Goal: Task Accomplishment & Management: Complete application form

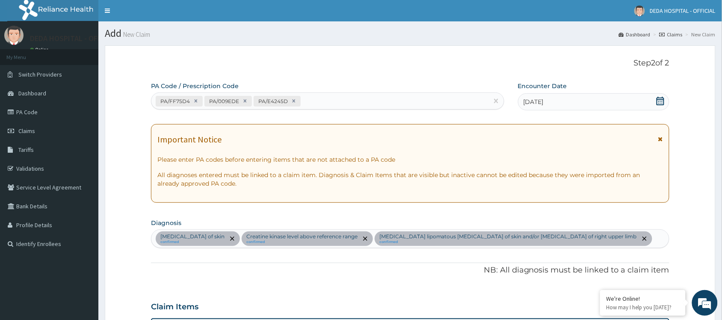
click at [331, 98] on div "PA/FF75D4 PA/009EDE PA/E4245D" at bounding box center [319, 101] width 337 height 14
paste input "PA/30C9AF"
type input "PA/30C9AF"
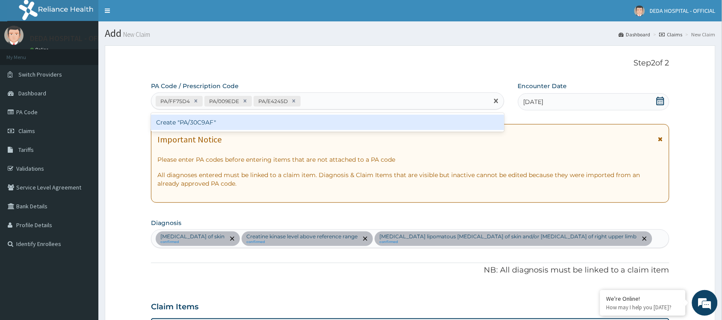
drag, startPoint x: 219, startPoint y: 109, endPoint x: 214, endPoint y: 115, distance: 7.3
click at [217, 109] on div "PA/FF75D4 PA/009EDE PA/E4245D PA/30C9AF" at bounding box center [327, 100] width 353 height 17
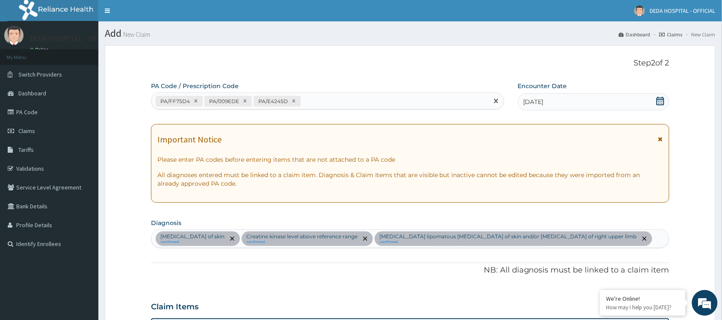
click at [313, 101] on div "PA/FF75D4 PA/009EDE PA/E4245D" at bounding box center [319, 101] width 337 height 14
paste input "PA/30C9AF"
type input "PA/30C9AF"
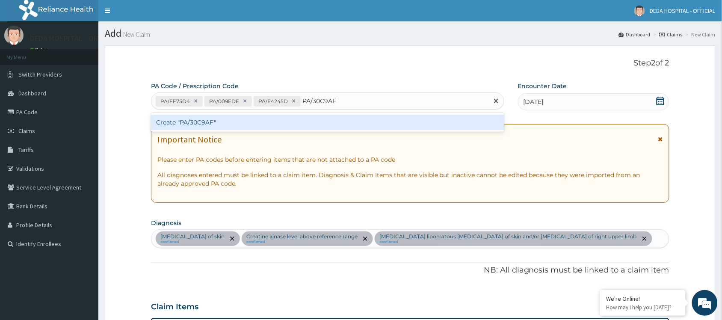
click at [290, 121] on div "Create "PA/30C9AF"" at bounding box center [327, 122] width 353 height 15
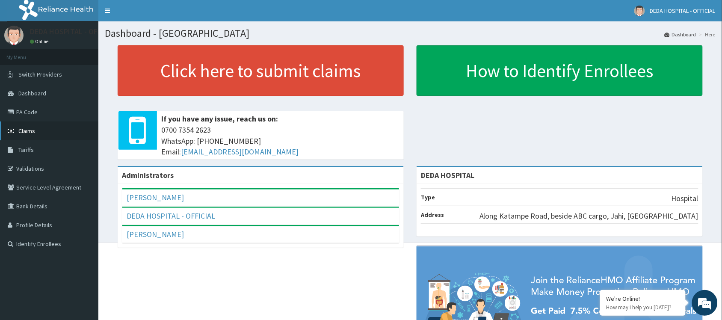
click at [29, 127] on span "Claims" at bounding box center [26, 131] width 17 height 8
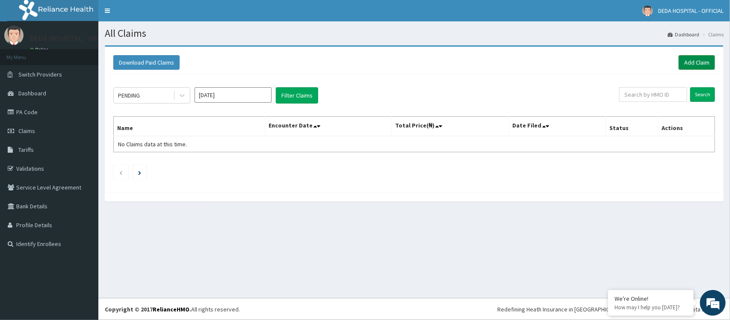
click at [686, 62] on link "Add Claim" at bounding box center [697, 62] width 36 height 15
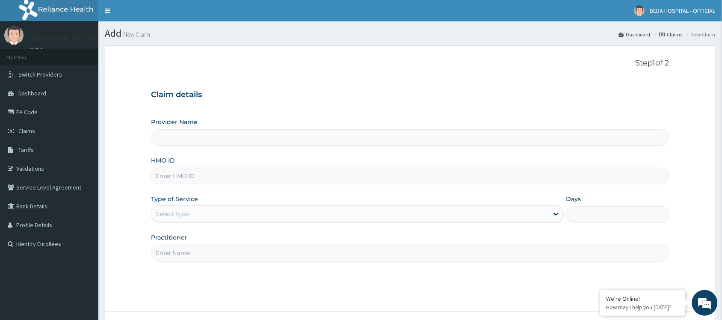
type input "DEDA HOSPITAL"
click at [176, 180] on input "HMO ID" at bounding box center [410, 176] width 518 height 17
paste input "NTD/10029/B"
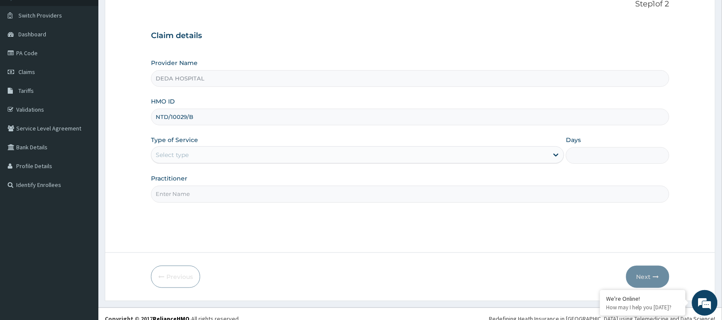
scroll to position [69, 0]
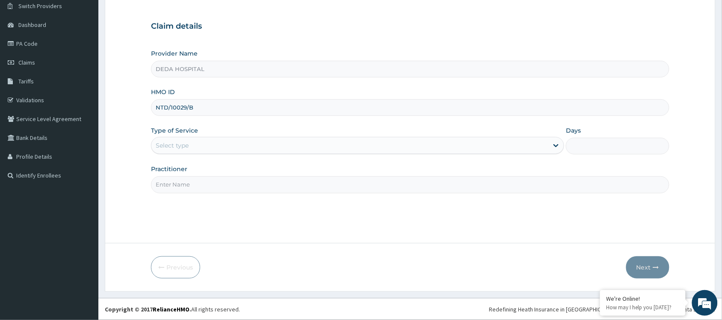
type input "NTD/10029/B"
click at [192, 142] on div "Select type" at bounding box center [349, 146] width 397 height 14
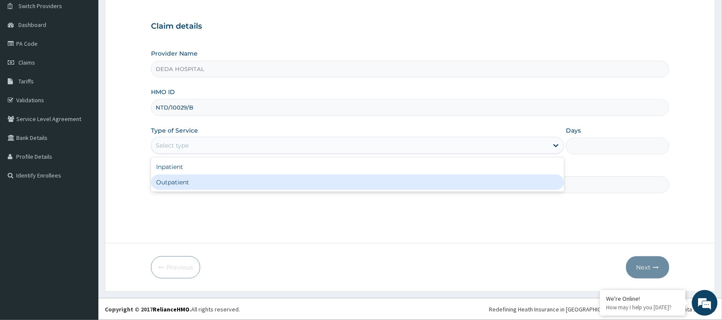
click at [185, 184] on div "Outpatient" at bounding box center [357, 181] width 413 height 15
type input "1"
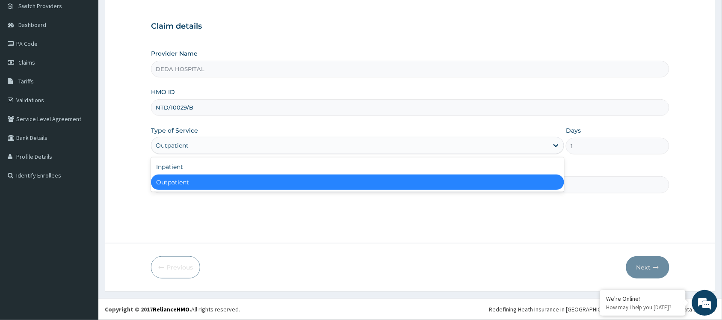
click at [204, 142] on div "Outpatient" at bounding box center [349, 146] width 397 height 14
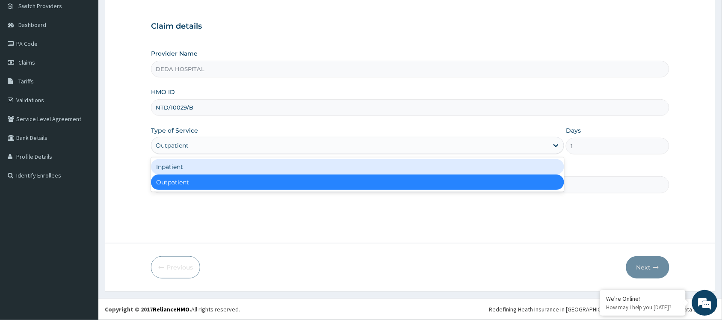
drag, startPoint x: 193, startPoint y: 165, endPoint x: 210, endPoint y: 160, distance: 17.4
click at [194, 165] on div "Inpatient" at bounding box center [357, 166] width 413 height 15
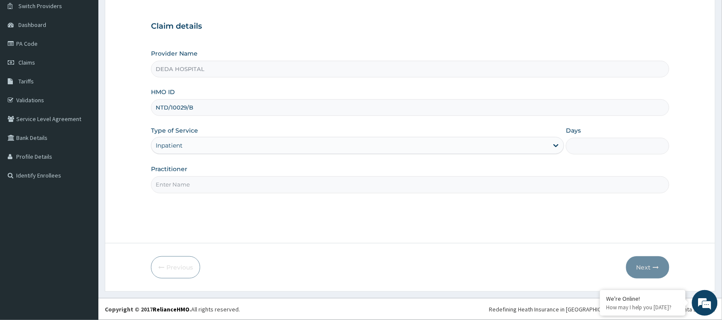
click at [612, 145] on input "Days" at bounding box center [617, 146] width 103 height 17
type input "1"
click at [200, 174] on div "Practitioner" at bounding box center [410, 179] width 518 height 28
click at [190, 183] on input "Practitioner" at bounding box center [410, 184] width 518 height 17
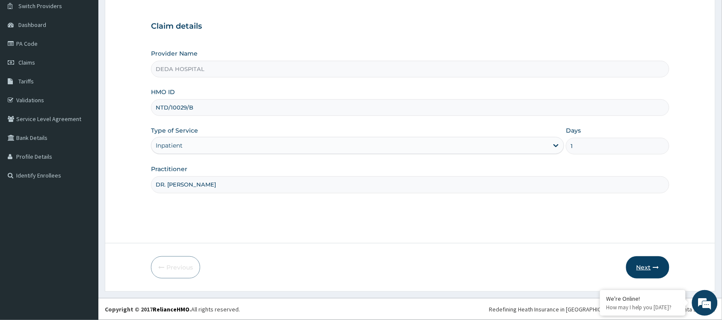
type input "DR. ESTHER"
click at [640, 270] on button "Next" at bounding box center [647, 267] width 43 height 22
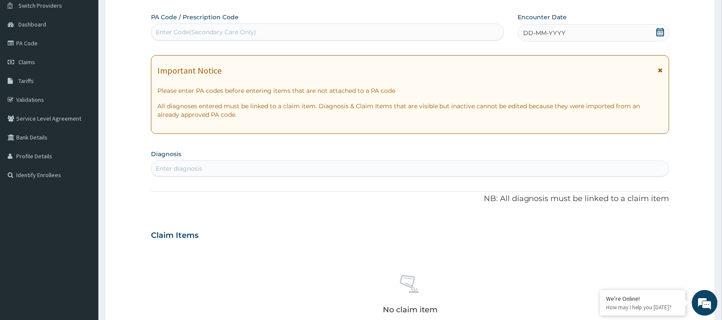
click at [166, 40] on div "Enter Code(Secondary Care Only)" at bounding box center [327, 32] width 353 height 17
click at [163, 31] on div "Enter Code(Secondary Care Only)" at bounding box center [206, 32] width 100 height 9
paste input "PA/30C9AF"
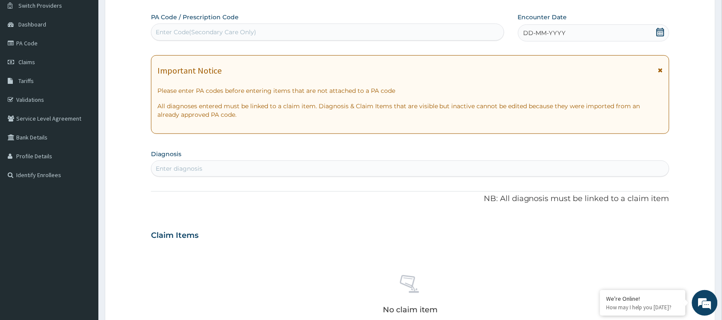
type input "PA/30C9AF"
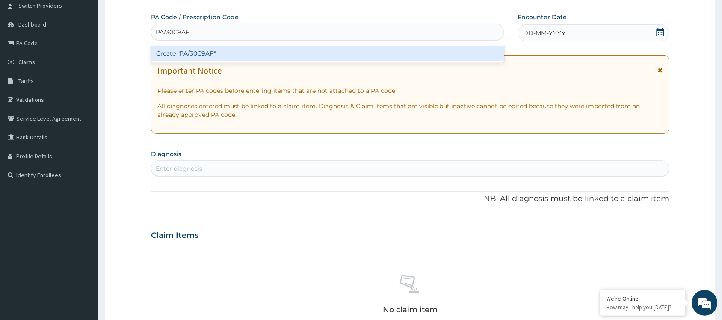
click at [189, 56] on div "Create "PA/30C9AF"" at bounding box center [327, 53] width 353 height 15
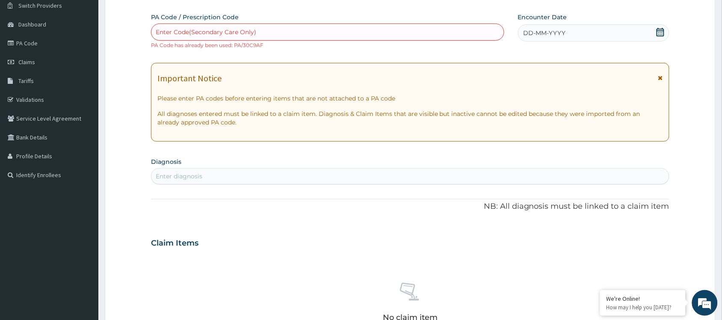
paste input "PA/E4245D"
type input "PA/E4245D"
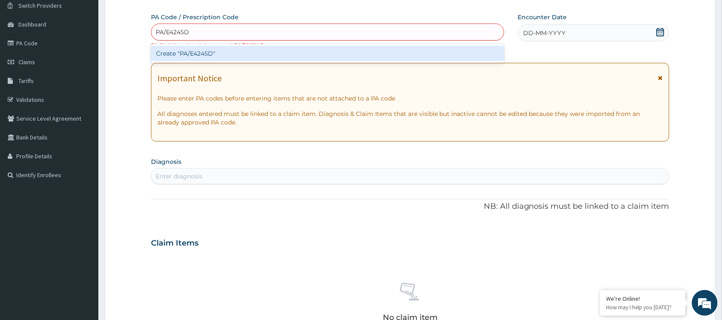
click at [189, 56] on div "Create "PA/E4245D"" at bounding box center [327, 53] width 353 height 15
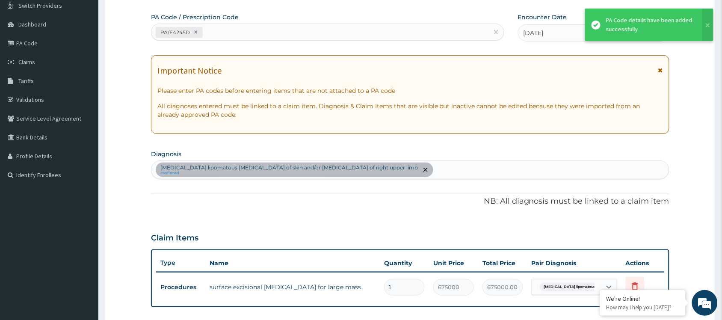
click at [221, 33] on div "PA/E4245D" at bounding box center [319, 32] width 337 height 14
paste input "PA/FF75D4"
type input "PA/FF75D4"
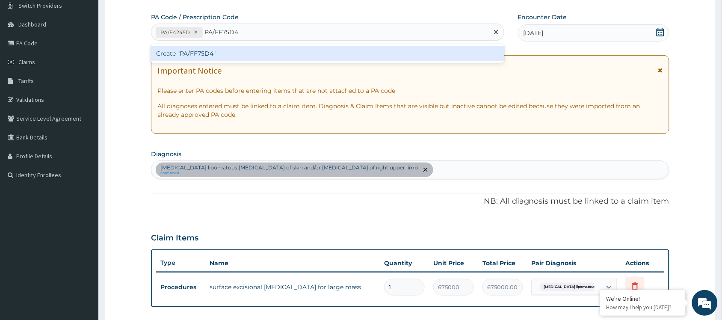
click at [222, 50] on div "Create "PA/FF75D4"" at bounding box center [327, 53] width 353 height 15
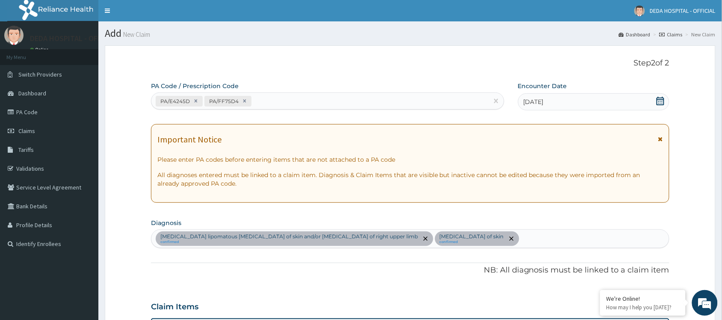
click at [273, 98] on div "PA/E4245D PA/FF75D4" at bounding box center [319, 101] width 337 height 14
paste input "PA/440D76"
type input "PA/440D76"
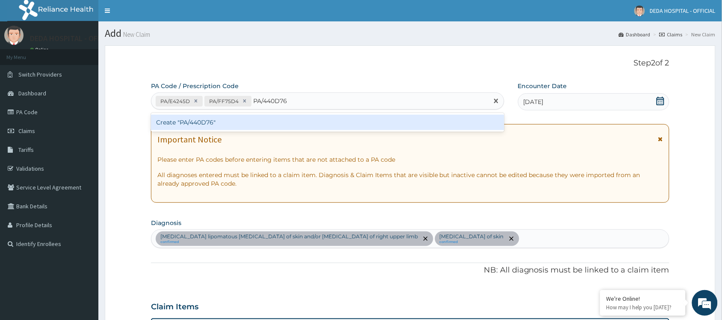
click at [233, 127] on div "Create "PA/440D76"" at bounding box center [327, 122] width 353 height 15
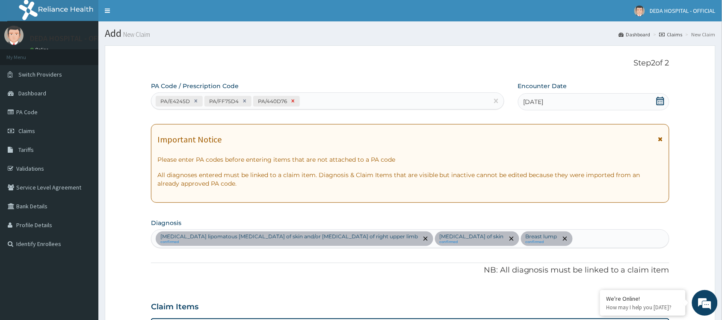
click at [291, 104] on div at bounding box center [292, 101] width 9 height 10
type input "2"
type input "54000.00"
type input "2"
type input "9000.00"
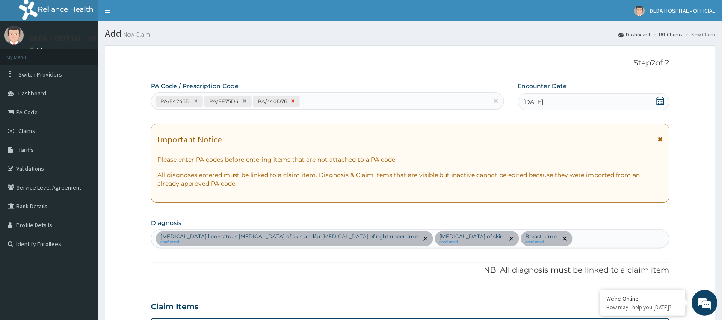
type input "2"
type input "79800.00"
type input "2"
type input "30000.00"
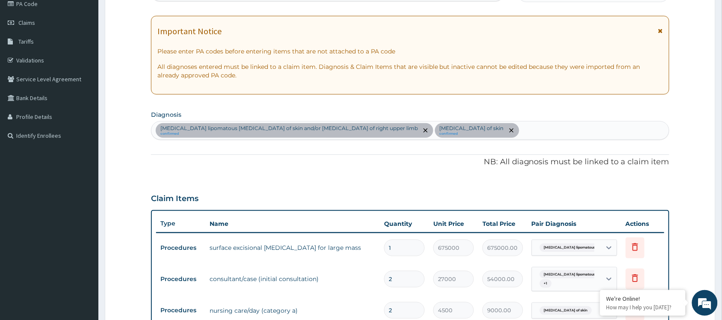
scroll to position [89, 0]
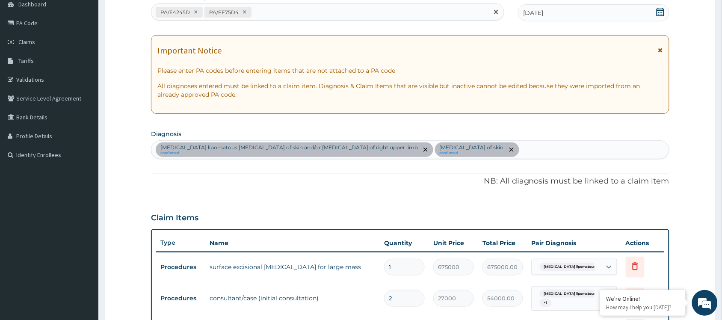
click at [272, 9] on div "PA/E4245D PA/FF75D4" at bounding box center [319, 12] width 337 height 14
paste input "PA/009EDE"
type input "PA/009EDE"
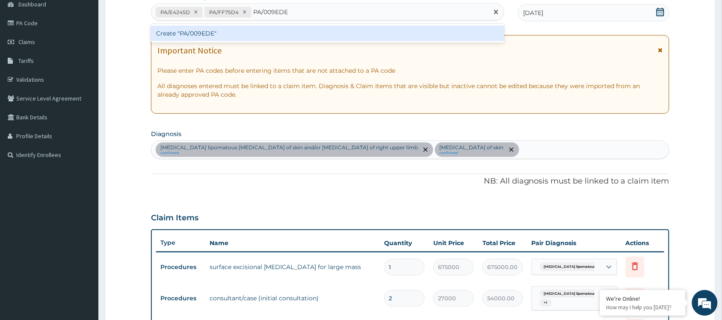
click at [248, 29] on div "Create "PA/009EDE"" at bounding box center [327, 33] width 353 height 15
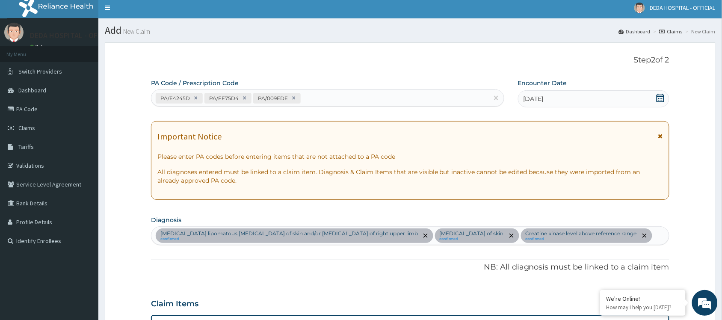
scroll to position [0, 0]
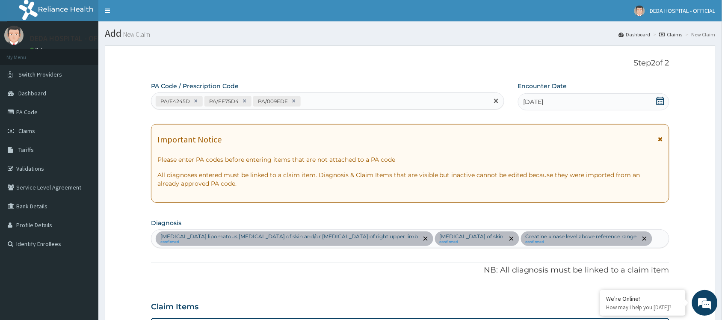
click at [308, 99] on div "PA/E4245D PA/FF75D4 PA/009EDE" at bounding box center [319, 101] width 337 height 14
paste input "PA/834F3A"
type input "PA/834F3A"
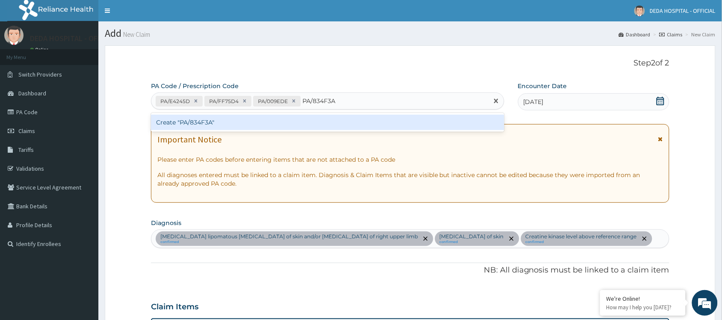
click at [277, 120] on div "Create "PA/834F3A"" at bounding box center [327, 122] width 353 height 15
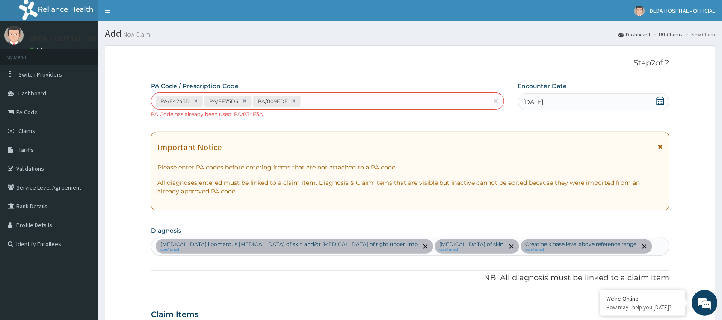
click at [325, 104] on div "PA/E4245D PA/FF75D4 PA/009EDE" at bounding box center [319, 101] width 337 height 14
paste input "PA/11F397"
type input "PA/11F397"
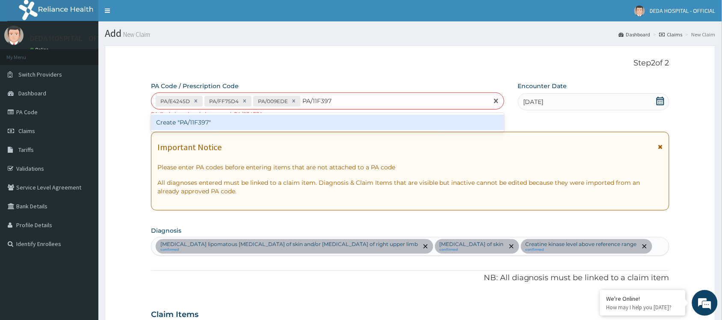
click at [249, 118] on div "Create "PA/11F397"" at bounding box center [327, 122] width 353 height 15
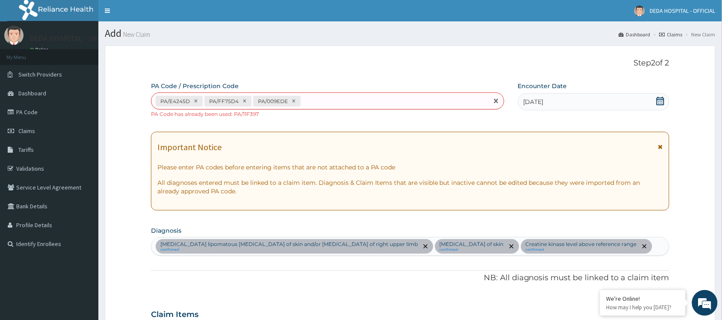
click at [313, 101] on div "PA/E4245D PA/FF75D4 PA/009EDE" at bounding box center [319, 101] width 337 height 14
paste input "PA/20728A"
type input "PA/20728A"
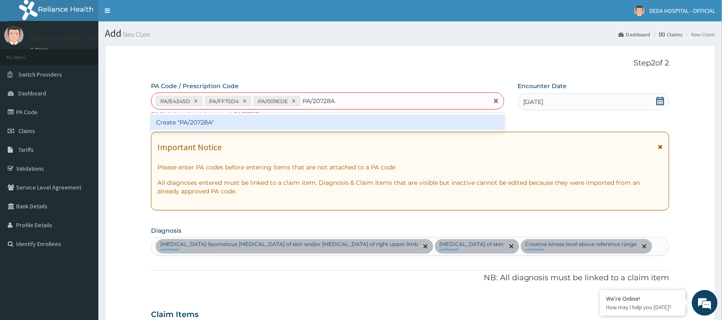
click at [276, 119] on div "Create "PA/20728A"" at bounding box center [327, 122] width 353 height 15
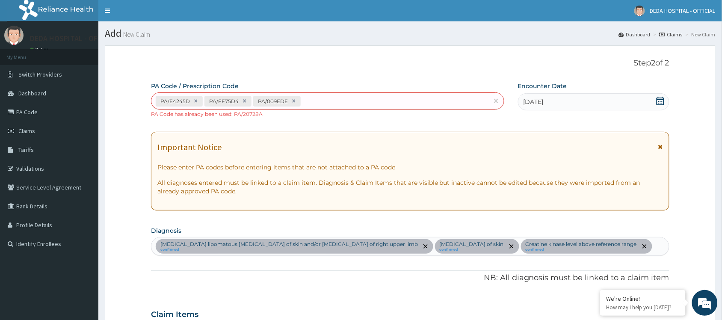
click at [315, 101] on div "PA/E4245D PA/FF75D4 PA/009EDE" at bounding box center [319, 101] width 337 height 14
paste input "PA/14C737"
type input "PA/14C737"
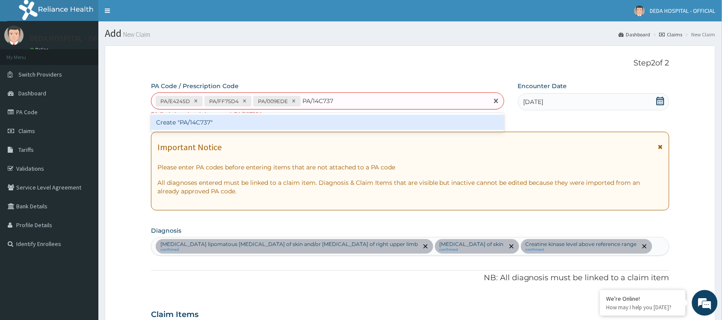
click at [310, 123] on div "Create "PA/14C737"" at bounding box center [327, 122] width 353 height 15
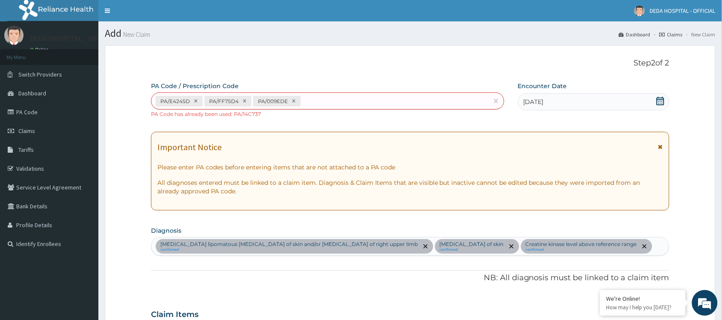
click at [327, 99] on div "PA/E4245D PA/FF75D4 PA/009EDE" at bounding box center [319, 101] width 337 height 14
paste input "PA/BD78C1"
type input "PA/BD78C1"
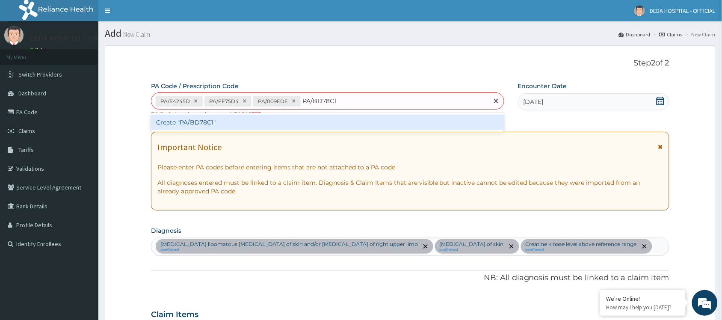
click at [247, 122] on div "Create "PA/BD78C1"" at bounding box center [327, 122] width 353 height 15
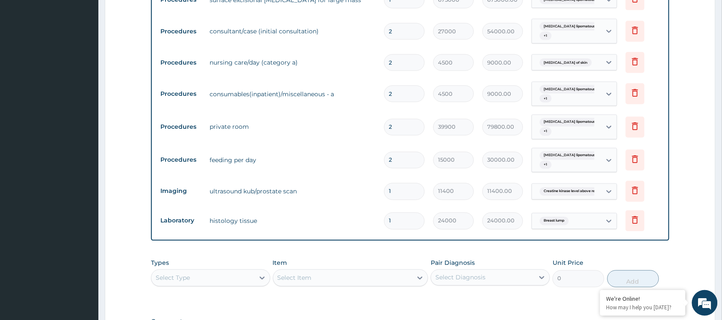
scroll to position [376, 0]
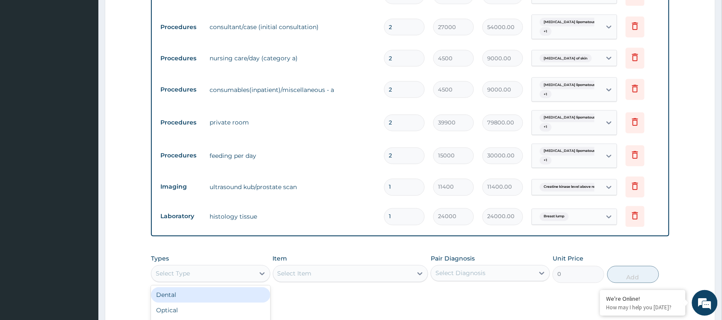
click at [244, 268] on div "Select Type" at bounding box center [202, 274] width 103 height 14
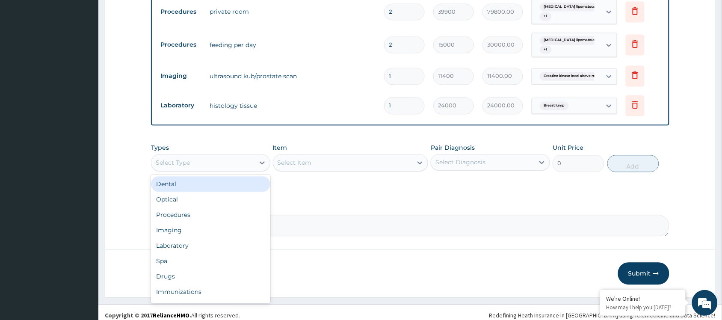
scroll to position [490, 0]
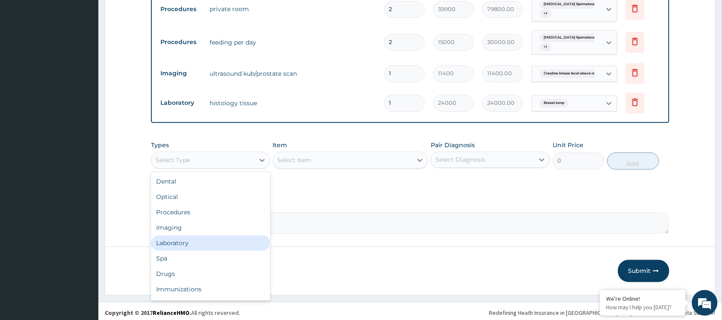
click at [189, 242] on div "Laboratory" at bounding box center [210, 242] width 119 height 15
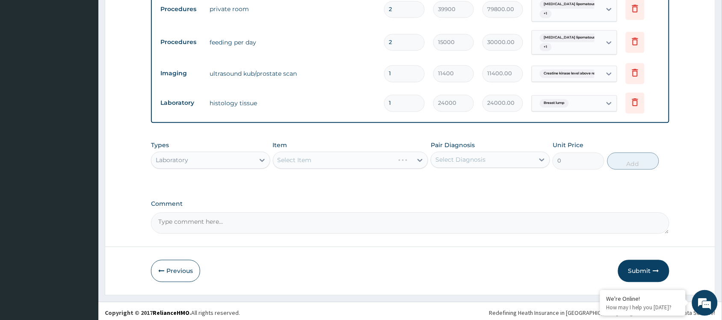
click at [464, 159] on div "Select Diagnosis" at bounding box center [460, 159] width 50 height 9
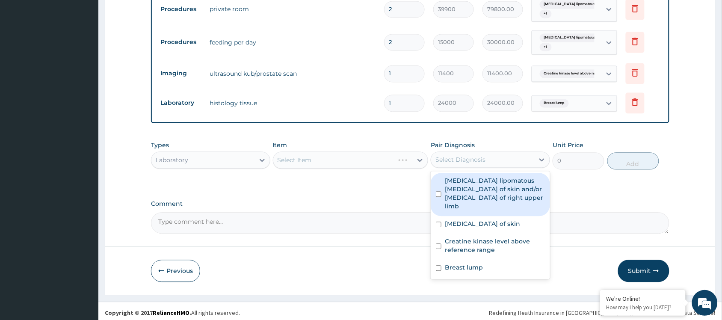
click at [445, 189] on label "Benign lipomatous neoplasm of skin and/or subcutaneous tissue of right upper li…" at bounding box center [495, 193] width 100 height 34
checkbox input "true"
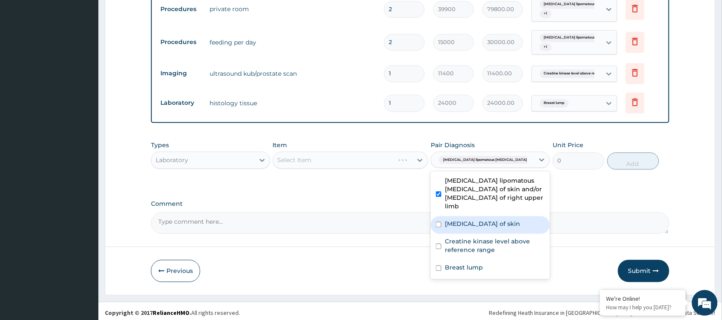
click at [443, 216] on div "Benign neoplasm of skin" at bounding box center [490, 225] width 119 height 18
checkbox input "true"
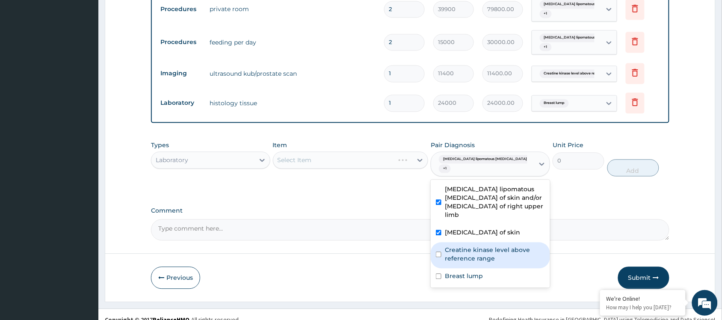
click at [443, 242] on div "Creatine kinase level above reference range" at bounding box center [490, 255] width 119 height 26
checkbox input "true"
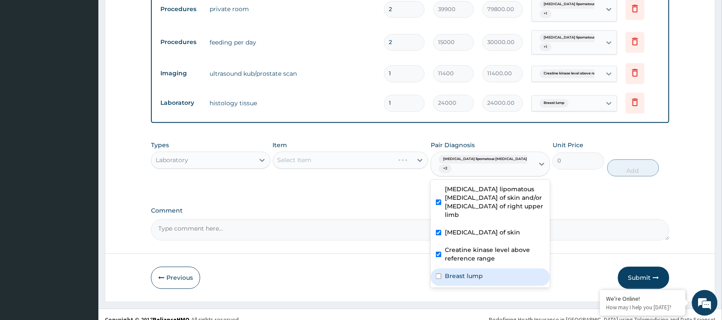
click at [440, 268] on div "Breast lump" at bounding box center [490, 277] width 119 height 18
checkbox input "true"
click at [343, 160] on div "Select Item" at bounding box center [342, 160] width 139 height 14
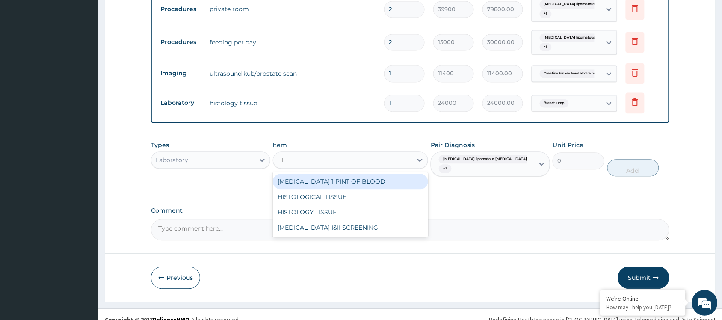
type input "HIS"
click at [343, 181] on div "HISTOLOGICAL TISSUE" at bounding box center [351, 181] width 156 height 15
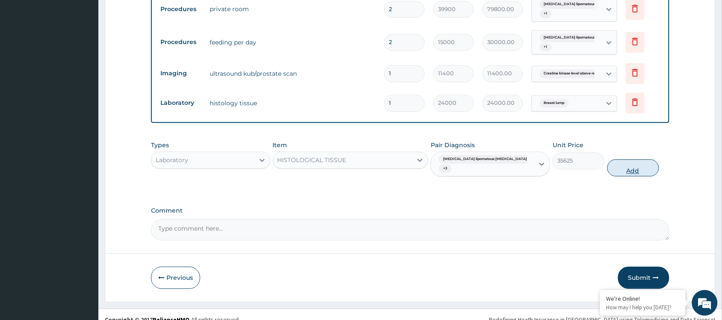
click at [625, 159] on button "Add" at bounding box center [633, 167] width 52 height 17
type input "0"
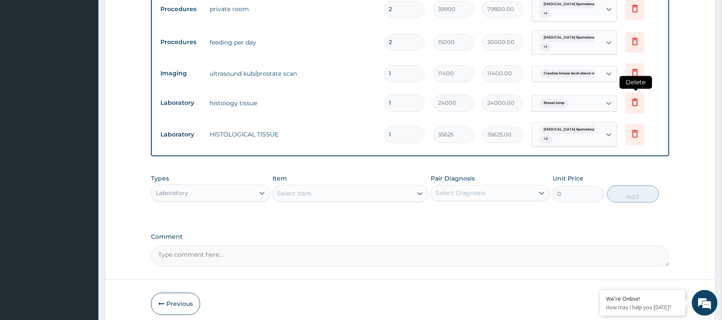
click at [633, 99] on icon at bounding box center [635, 102] width 6 height 8
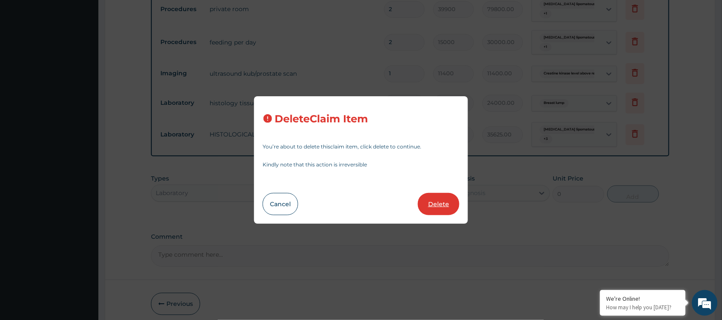
click at [440, 201] on button "Delete" at bounding box center [438, 204] width 41 height 22
type input "35625"
type input "35625.00"
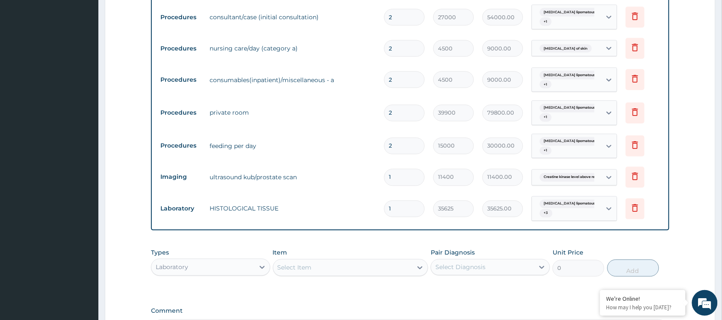
scroll to position [276, 0]
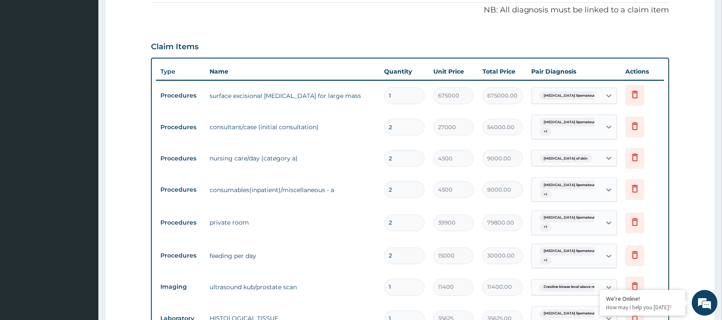
click at [402, 123] on input "2" at bounding box center [404, 127] width 41 height 17
type input "0.00"
type input "1"
type input "27000.00"
type input "1"
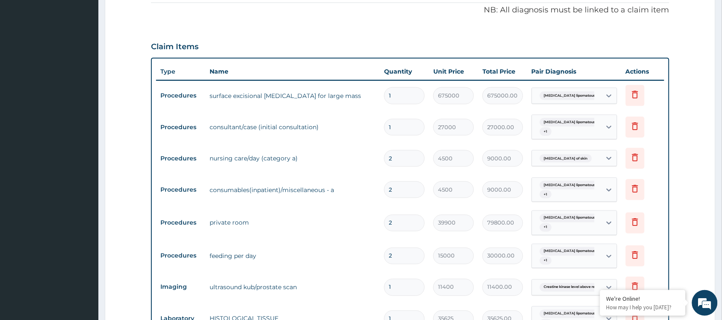
click at [321, 159] on td "nursing care/day (category a)" at bounding box center [292, 158] width 174 height 17
click at [430, 154] on td "4500" at bounding box center [453, 158] width 49 height 25
click at [406, 150] on input "2" at bounding box center [404, 158] width 41 height 17
type input "0.00"
type input "1"
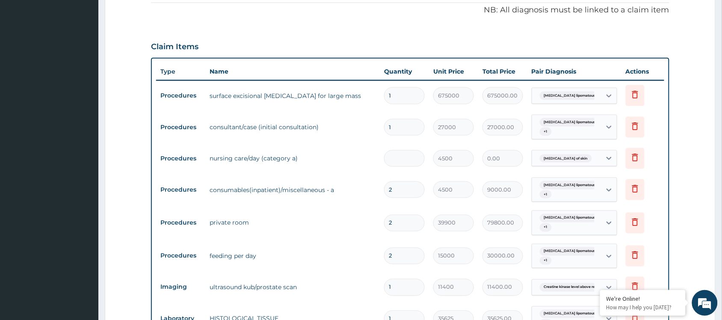
type input "4500.00"
type input "1"
click at [398, 187] on input "2" at bounding box center [404, 189] width 41 height 17
type input "0.00"
type input "1"
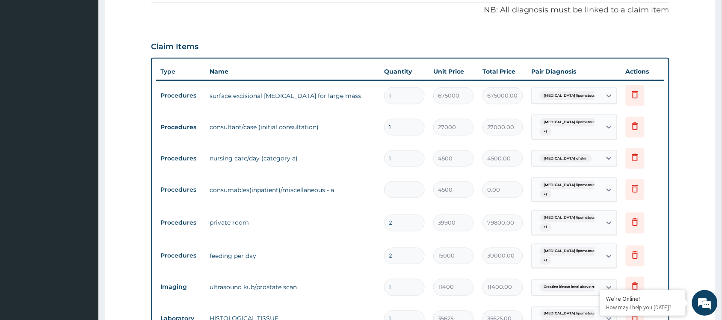
type input "4500.00"
type input "1"
click at [408, 221] on input "2" at bounding box center [404, 223] width 41 height 17
type input "0.00"
type input "1"
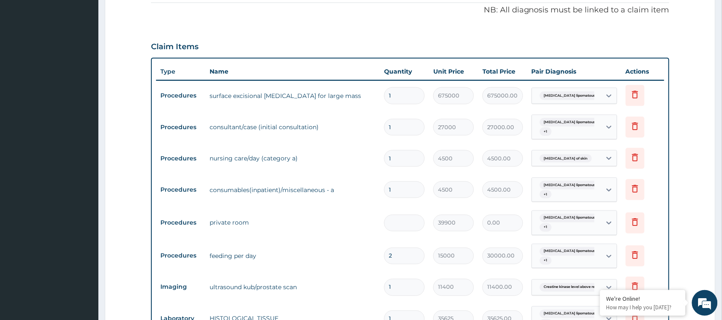
type input "39900.00"
type input "1"
click at [638, 254] on icon at bounding box center [635, 255] width 10 height 10
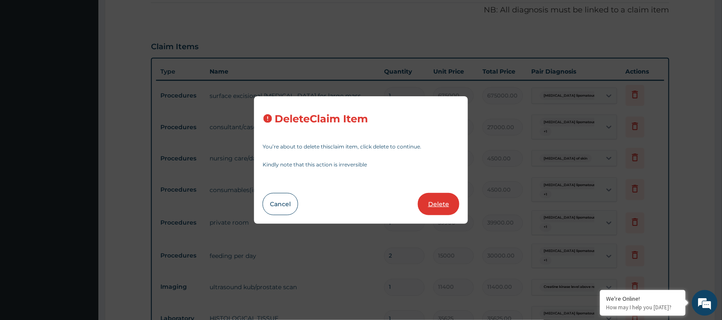
click at [452, 199] on button "Delete" at bounding box center [438, 204] width 41 height 22
type input "1"
type input "11400"
type input "11400.00"
type input "35625"
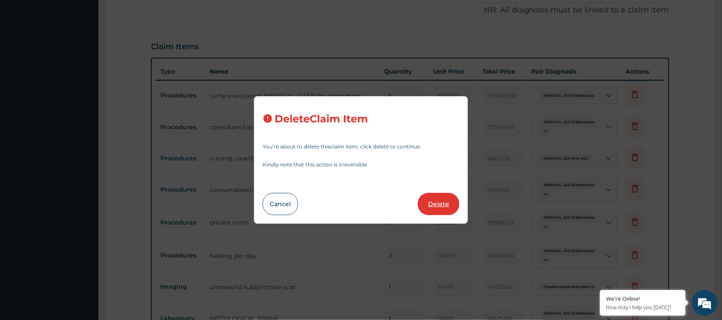
type input "35625.00"
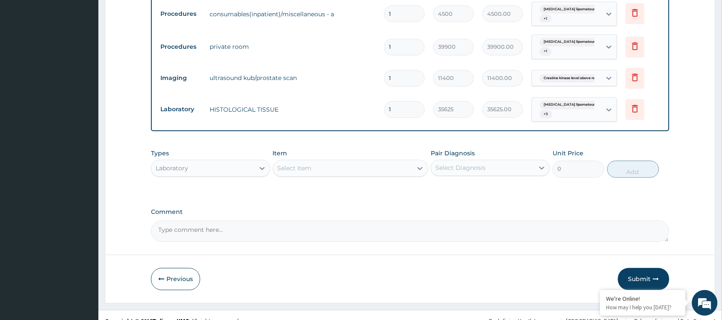
scroll to position [460, 0]
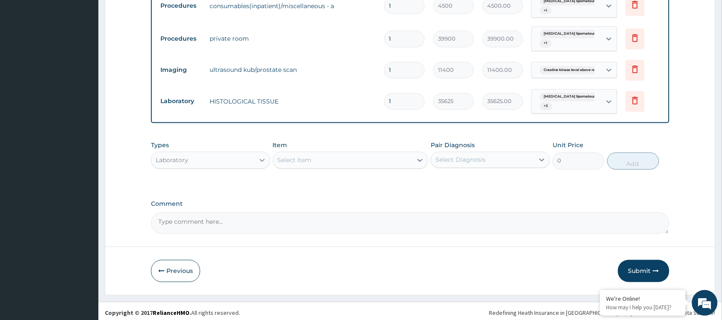
click at [262, 156] on icon at bounding box center [262, 160] width 9 height 9
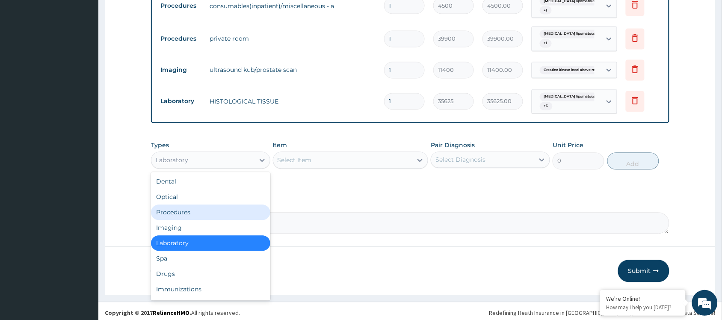
click at [183, 212] on div "Procedures" at bounding box center [210, 212] width 119 height 15
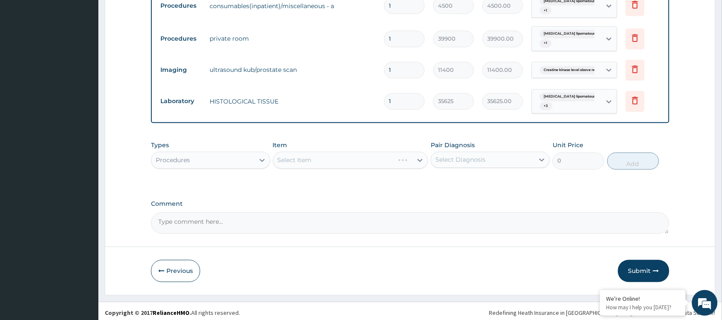
click at [459, 153] on div "Select Diagnosis" at bounding box center [482, 160] width 103 height 14
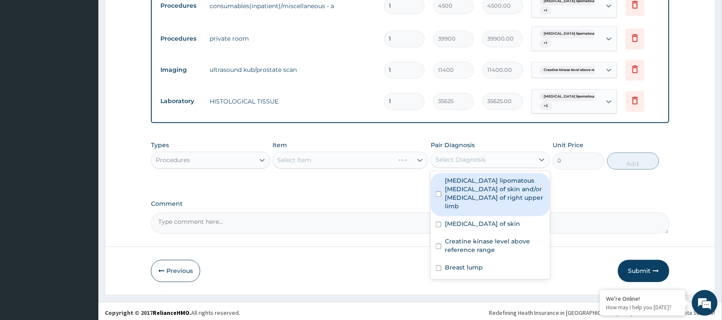
click at [455, 184] on label "Benign lipomatous neoplasm of skin and/or subcutaneous tissue of right upper li…" at bounding box center [495, 194] width 100 height 34
checkbox input "true"
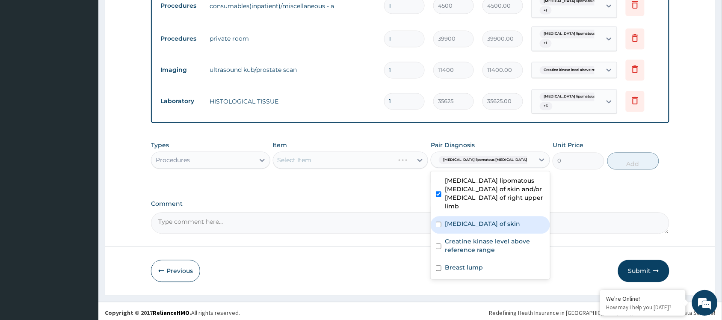
click at [453, 220] on label "Benign neoplasm of skin" at bounding box center [482, 224] width 75 height 9
checkbox input "true"
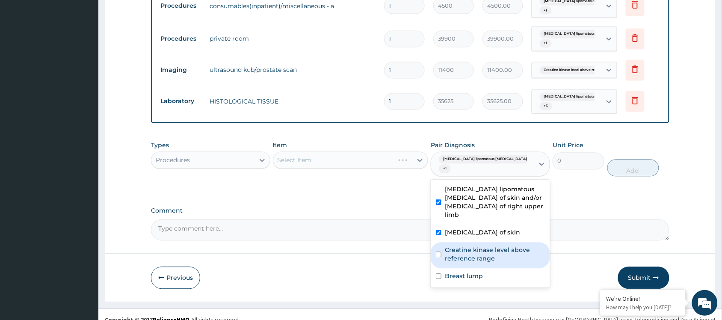
click at [450, 246] on label "Creatine kinase level above reference range" at bounding box center [495, 254] width 100 height 17
checkbox input "true"
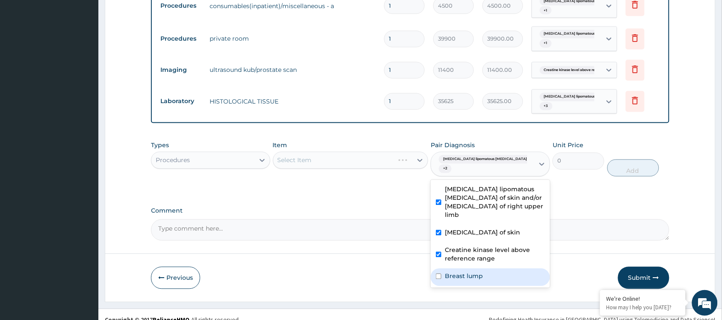
click at [448, 269] on div "Breast lump" at bounding box center [490, 278] width 119 height 18
checkbox input "true"
click at [336, 167] on div "Types Procedures Item Select Item Pair Diagnosis option Breast lump, selected. …" at bounding box center [410, 159] width 518 height 44
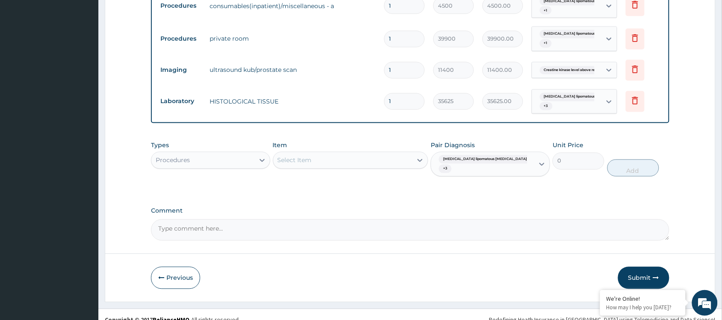
click at [287, 157] on div "Select Item" at bounding box center [295, 160] width 34 height 9
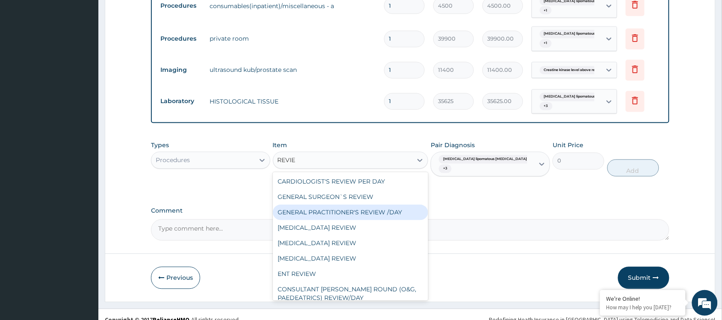
type input "REVIEW"
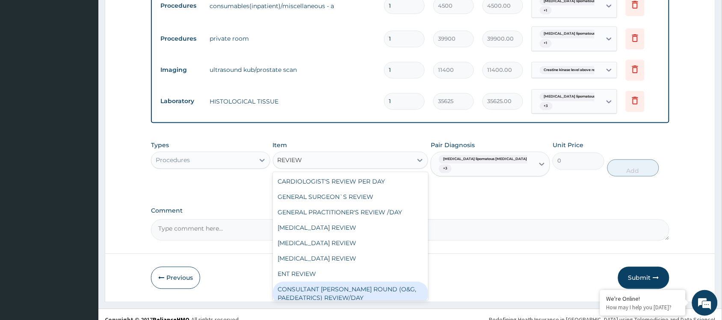
scroll to position [7, 0]
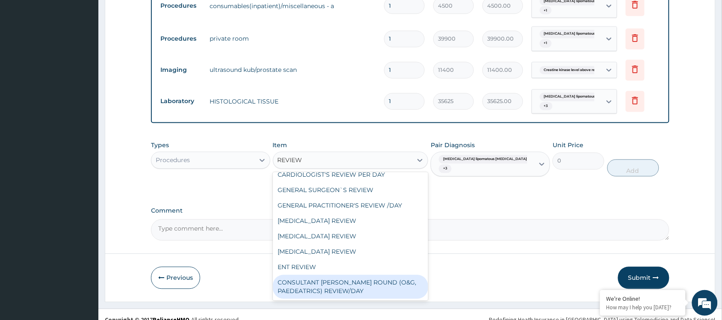
click at [307, 281] on div "CONSULTANT WARD ROUND (O&G, PAEDEATRICS) REVIEW/DAY" at bounding box center [351, 287] width 156 height 24
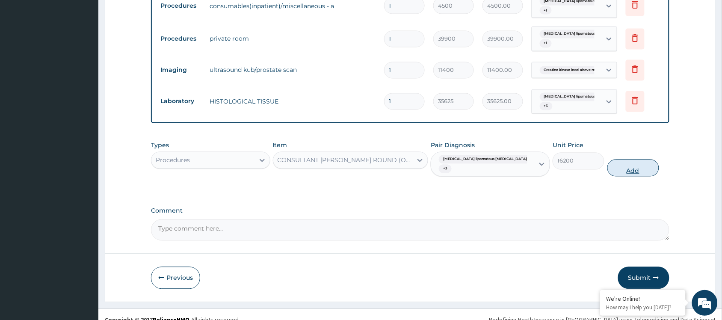
click at [648, 160] on button "Add" at bounding box center [633, 168] width 52 height 17
type input "0"
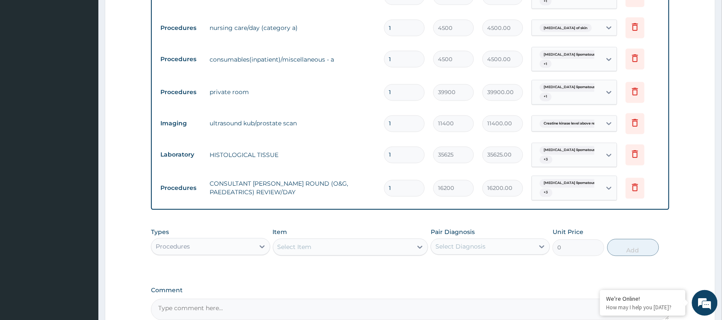
scroll to position [300, 0]
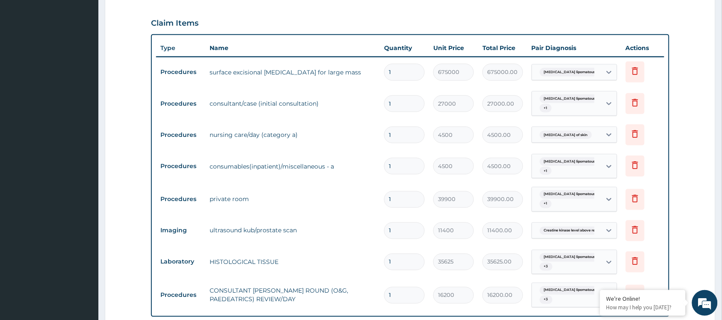
click at [107, 186] on form "Step 2 of 2 PA Code / Prescription Code PA/E4245D PA/FF75D4 PA/009EDE PA/BD78C1…" at bounding box center [410, 117] width 611 height 743
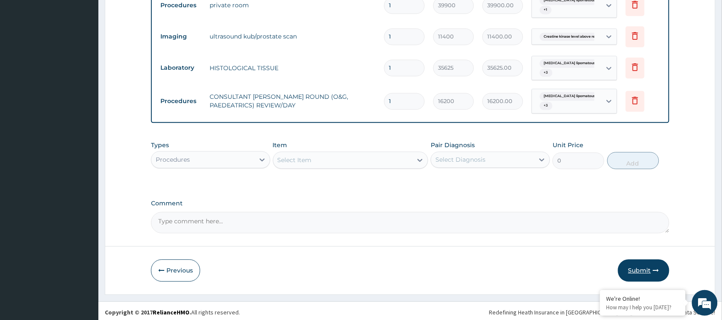
click at [646, 271] on button "Submit" at bounding box center [643, 270] width 51 height 22
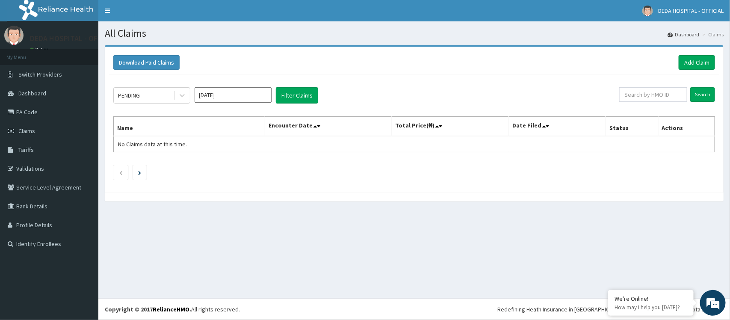
click at [450, 76] on div "PENDING [DATE] Filter Claims Search Name Encounter Date Total Price(₦) Date Fil…" at bounding box center [414, 131] width 610 height 114
click at [698, 63] on link "Add Claim" at bounding box center [697, 62] width 36 height 15
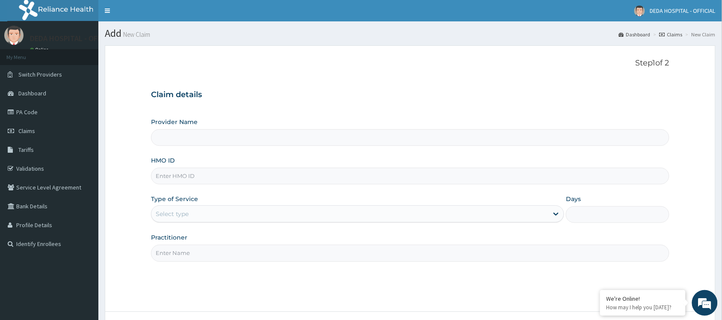
type input "DEDA HOSPITAL"
click at [167, 177] on input "HMO ID" at bounding box center [410, 176] width 518 height 17
paste input "JAR/10002/C"
type input "JAR/10002/C"
drag, startPoint x: 177, startPoint y: 205, endPoint x: 165, endPoint y: 225, distance: 22.4
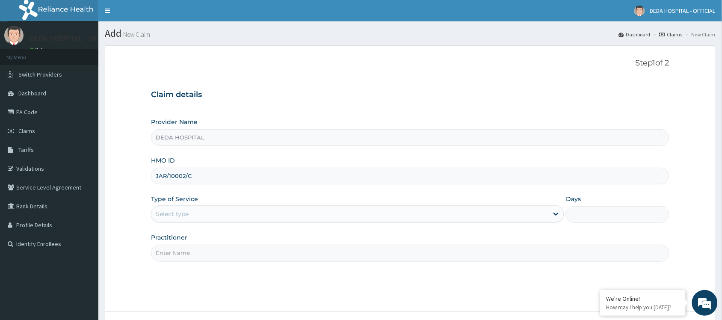
click at [176, 207] on div "Type of Service Select type" at bounding box center [357, 209] width 413 height 28
click at [195, 210] on div "Select type" at bounding box center [349, 214] width 397 height 14
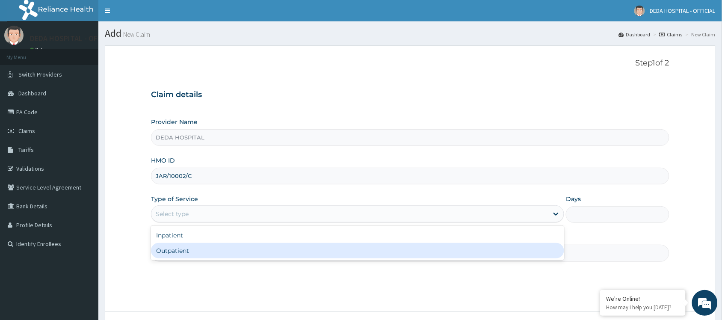
click at [180, 248] on div "Outpatient" at bounding box center [357, 250] width 413 height 15
type input "1"
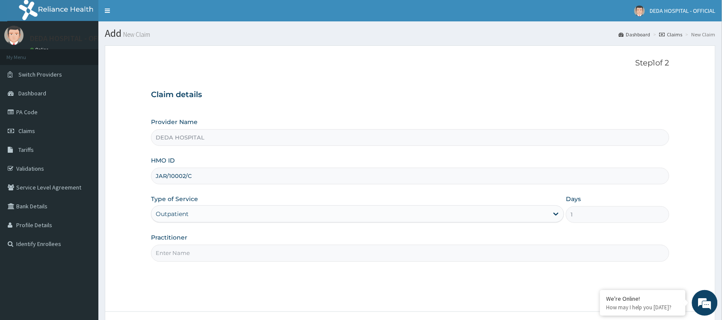
click at [177, 251] on input "Practitioner" at bounding box center [410, 253] width 518 height 17
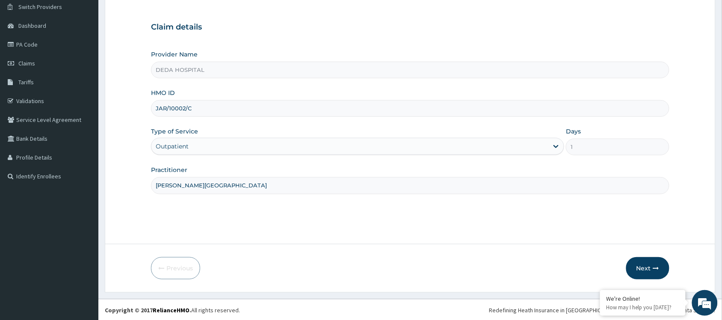
scroll to position [69, 0]
type input "[PERSON_NAME][GEOGRAPHIC_DATA]"
click at [651, 269] on button "Next" at bounding box center [647, 267] width 43 height 22
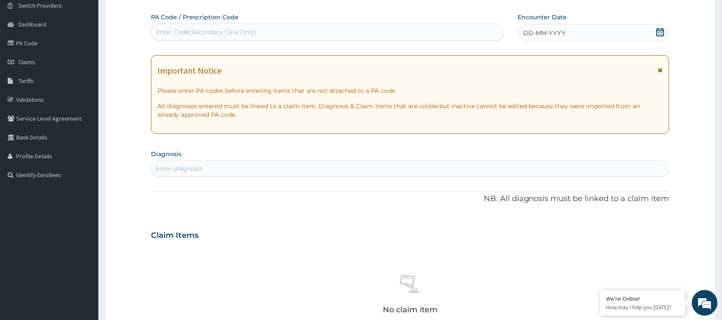
click at [172, 37] on div "Enter Code(Secondary Care Only)" at bounding box center [327, 32] width 352 height 14
paste input "PA/846E43"
type input "PA/846E43"
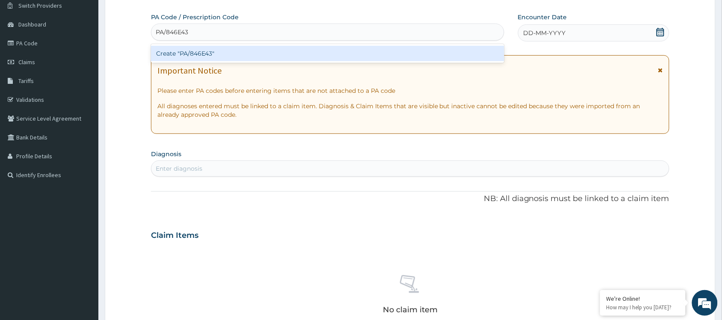
click at [175, 60] on div "Create "PA/846E43"" at bounding box center [327, 53] width 353 height 15
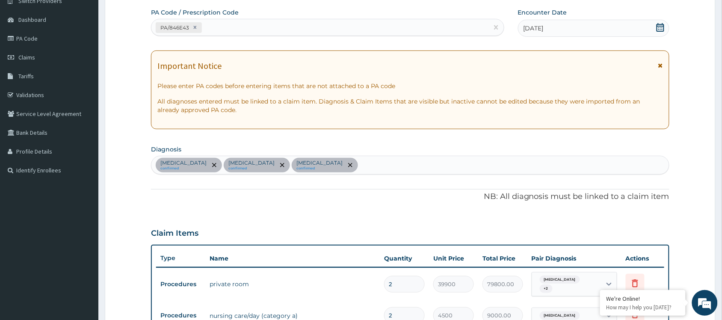
scroll to position [0, 0]
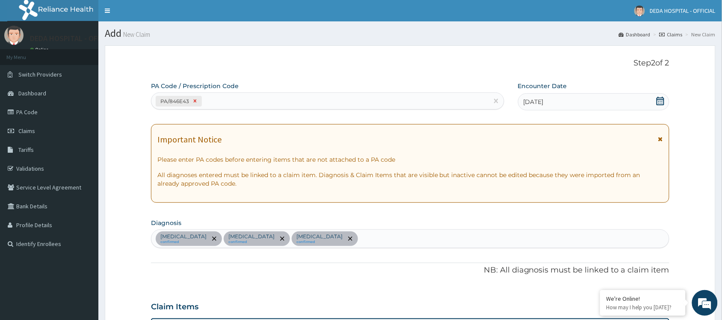
click at [192, 103] on icon at bounding box center [195, 101] width 6 height 6
